Goal: Task Accomplishment & Management: Manage account settings

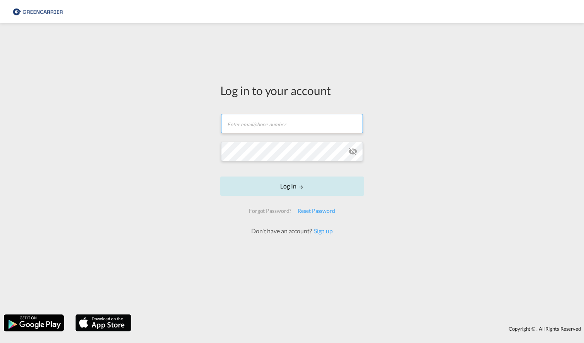
type input "[PERSON_NAME][EMAIL_ADDRESS][DOMAIN_NAME]"
click at [310, 188] on button "Log In" at bounding box center [292, 186] width 144 height 19
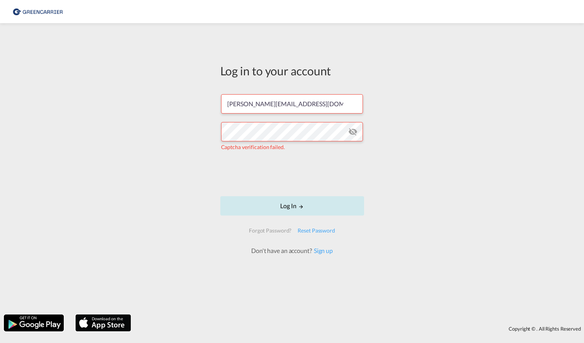
click at [289, 208] on button "Log In" at bounding box center [292, 205] width 144 height 19
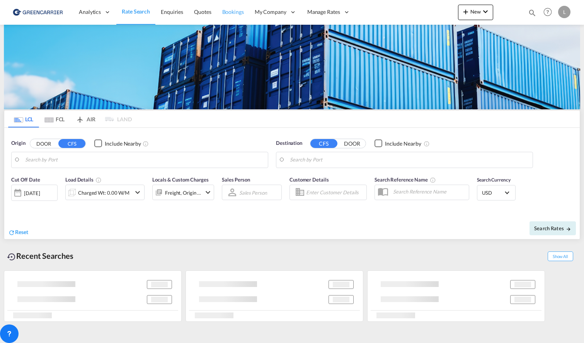
click at [237, 12] on span "Bookings" at bounding box center [233, 12] width 22 height 7
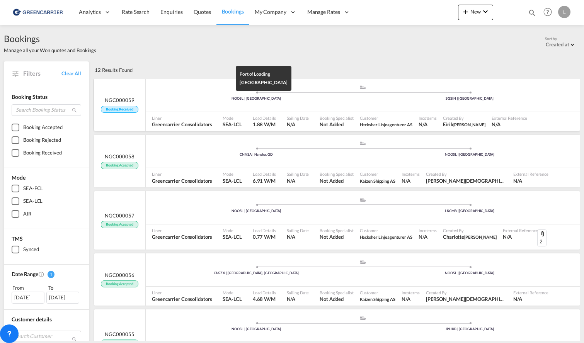
click at [230, 101] on div "NOOSL | [GEOGRAPHIC_DATA]" at bounding box center [256, 98] width 213 height 5
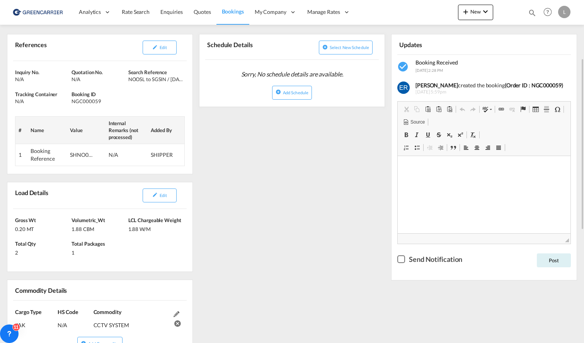
scroll to position [155, 0]
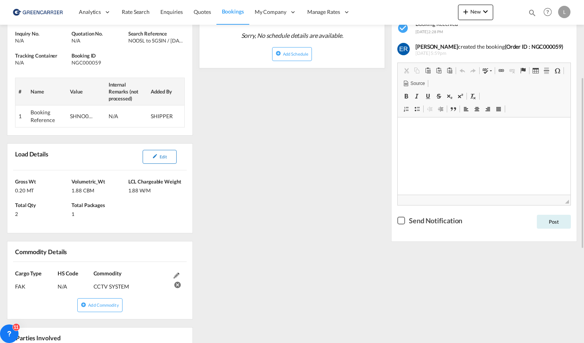
click at [163, 155] on span "Edit" at bounding box center [163, 156] width 7 height 5
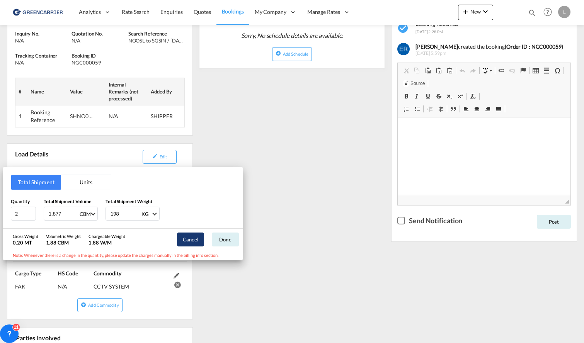
click at [195, 239] on button "Cancel" at bounding box center [190, 240] width 27 height 14
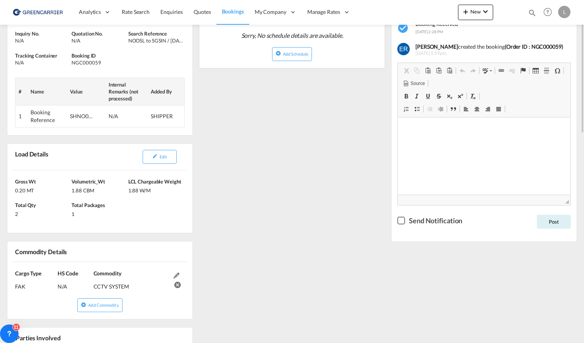
scroll to position [39, 0]
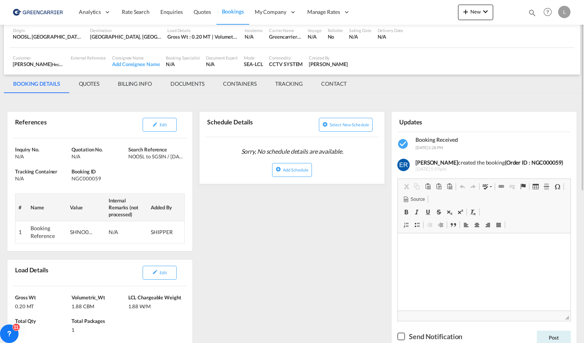
click at [79, 233] on div "SHNO00075785" at bounding box center [81, 233] width 23 height 8
copy div "SHNO00075785"
drag, startPoint x: 308, startPoint y: 322, endPoint x: 262, endPoint y: 231, distance: 101.5
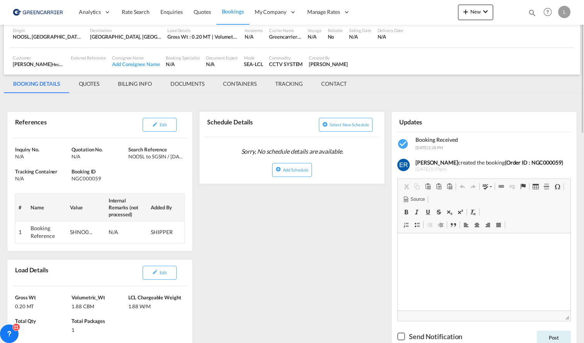
scroll to position [0, 0]
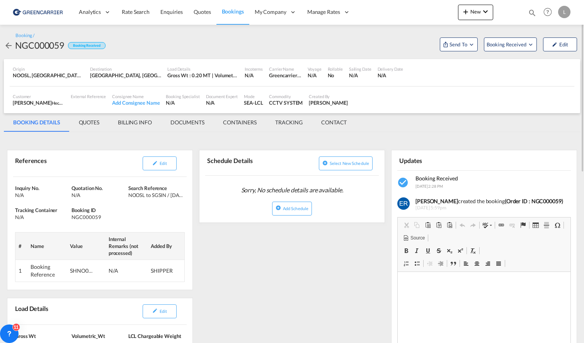
click at [43, 50] on div "NGC000059" at bounding box center [39, 45] width 49 height 12
copy div "NGC000059"
click at [244, 124] on md-tab-item "CONTAINERS" at bounding box center [240, 122] width 52 height 19
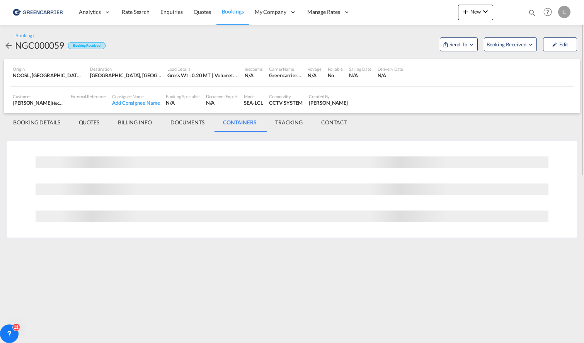
click at [190, 122] on md-tab-item "DOCUMENTS" at bounding box center [187, 122] width 53 height 19
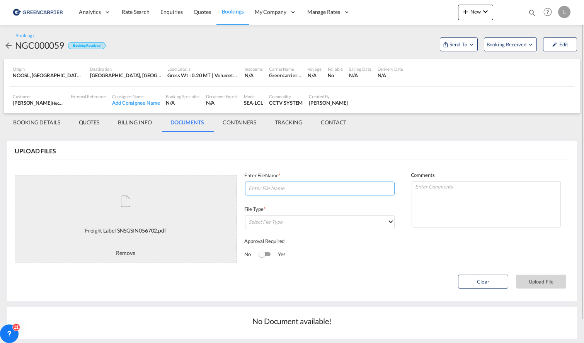
click at [290, 193] on input at bounding box center [320, 189] width 150 height 14
paste input "SNSGSIN056702"
type input "SNSGSIN056702 labels"
click at [287, 224] on md-select "Select File Type DO/CRO Draft B/L Freight Invoice Commercial Invoice Original B…" at bounding box center [320, 222] width 150 height 14
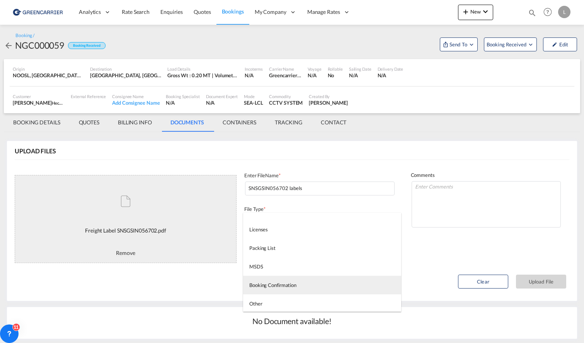
scroll to position [198, 0]
click at [291, 280] on md-option "Booking Confirmation" at bounding box center [322, 284] width 158 height 19
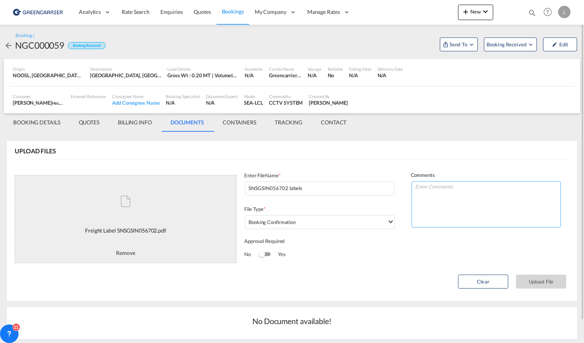
click at [441, 195] on textarea at bounding box center [487, 204] width 150 height 46
click at [544, 285] on button "Upload File" at bounding box center [541, 282] width 50 height 14
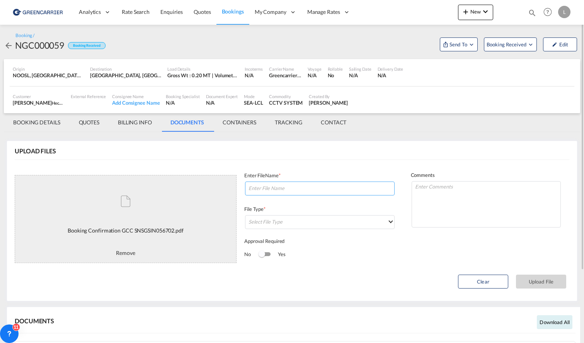
click at [309, 191] on input at bounding box center [320, 189] width 150 height 14
paste input "SNSGSIN056702"
type input "SNSGSIN056702 BC"
click at [317, 216] on md-select "Select File Type" at bounding box center [320, 222] width 150 height 14
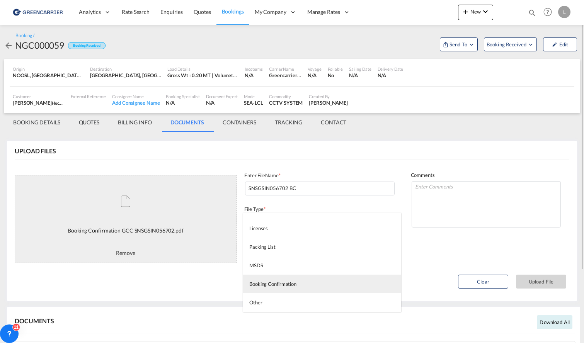
click at [295, 286] on div "Booking Confirmation" at bounding box center [272, 284] width 47 height 7
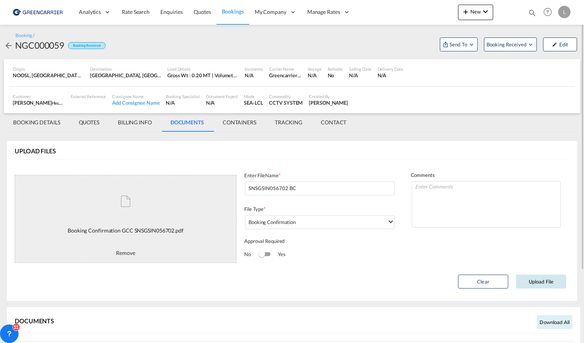
click at [543, 282] on button "Upload File" at bounding box center [541, 282] width 50 height 14
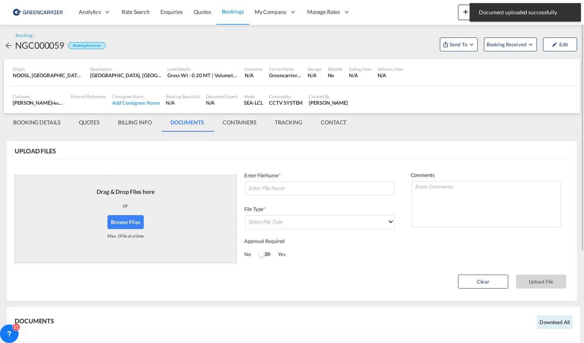
click at [11, 45] on md-icon "icon-arrow-left" at bounding box center [8, 45] width 9 height 9
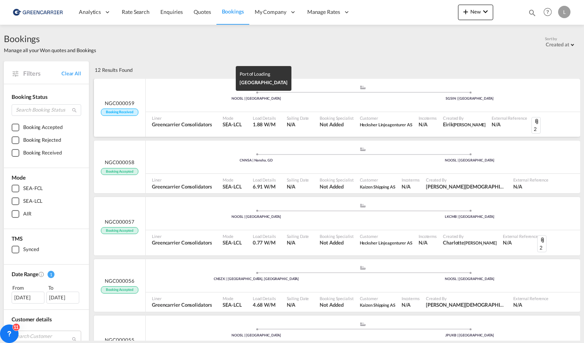
click at [208, 101] on div "NOOSL | [GEOGRAPHIC_DATA]" at bounding box center [256, 98] width 213 height 5
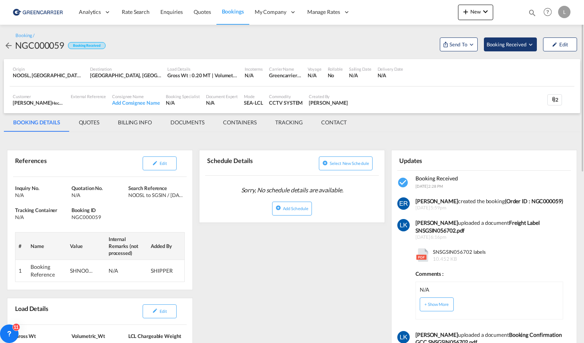
click at [512, 41] on span "Booking Received" at bounding box center [507, 45] width 41 height 8
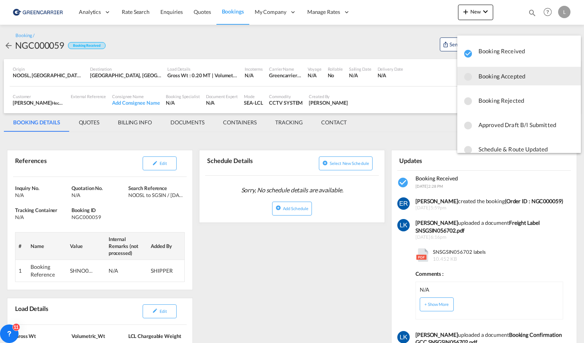
click at [515, 83] on span "Booking Accepted" at bounding box center [527, 76] width 96 height 14
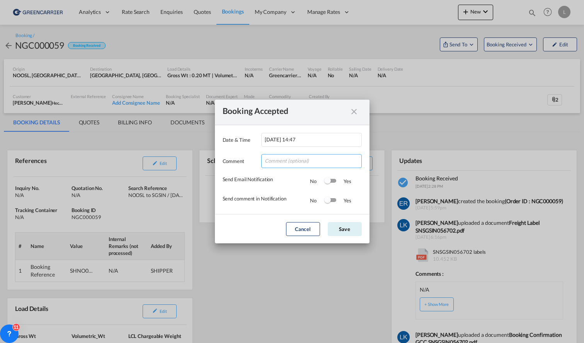
click at [308, 159] on input "Date & ..." at bounding box center [311, 161] width 101 height 14
click at [343, 202] on div "Yes" at bounding box center [343, 201] width 15 height 8
click at [337, 200] on div "Yes" at bounding box center [343, 201] width 15 height 8
click at [333, 197] on div "Switch 2" at bounding box center [331, 200] width 12 height 9
click at [333, 181] on div "Switch 1" at bounding box center [331, 181] width 12 height 4
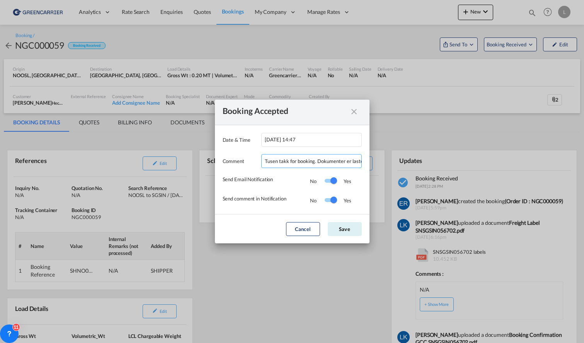
click at [317, 159] on input "Tusen takk for booking. Dokumenter er lastet opp!" at bounding box center [311, 161] width 101 height 14
drag, startPoint x: 377, startPoint y: 166, endPoint x: 432, endPoint y: 166, distance: 54.1
click at [432, 166] on div "Booking Accepted Date & Time [DATE] 14:47 Comment Tusen takk for booking. Dokum…" at bounding box center [292, 171] width 584 height 343
click at [362, 160] on input "Tusen takk for booking. Dokumenter er lastet opp!" at bounding box center [311, 161] width 101 height 14
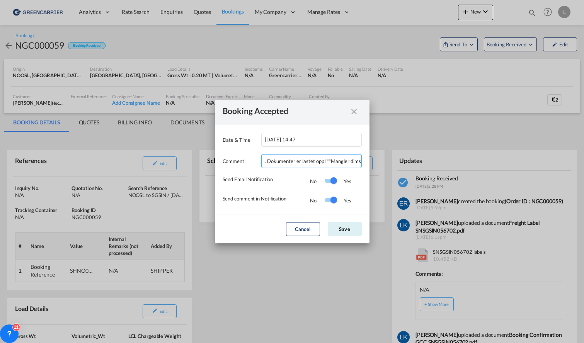
scroll to position [0, 52]
type input "Tusen takk for booking. Dokumenter er lastet opp! **Mangler dims**"
click at [345, 229] on button "Save" at bounding box center [345, 229] width 34 height 14
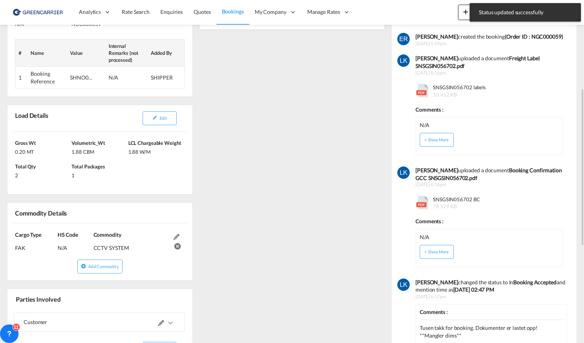
scroll to position [309, 0]
